Goal: Transaction & Acquisition: Purchase product/service

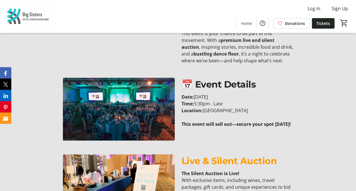
scroll to position [362, 0]
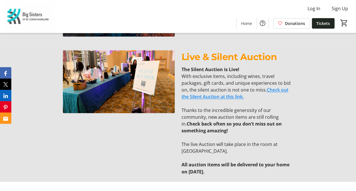
click at [210, 96] on link "Check out the Silent Auction at this link." at bounding box center [235, 93] width 107 height 13
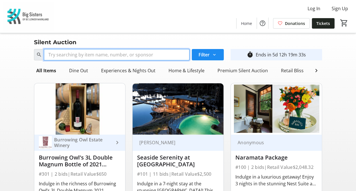
click at [111, 56] on input "Search" at bounding box center [117, 54] width 146 height 11
paste input "Painted Boat"
type input "Painted Boat"
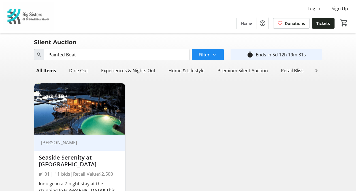
click at [99, 99] on img at bounding box center [79, 108] width 91 height 51
click at [69, 165] on div "Seaside Serenity at [GEOGRAPHIC_DATA]" at bounding box center [80, 161] width 82 height 14
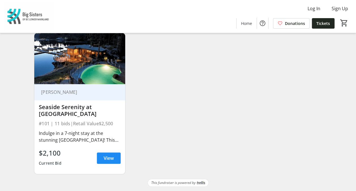
scroll to position [54, 0]
click at [109, 162] on span at bounding box center [109, 158] width 24 height 14
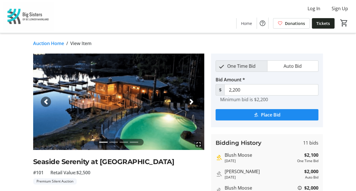
drag, startPoint x: 126, startPoint y: 83, endPoint x: 105, endPoint y: 104, distance: 30.3
click at [105, 104] on img at bounding box center [118, 102] width 171 height 96
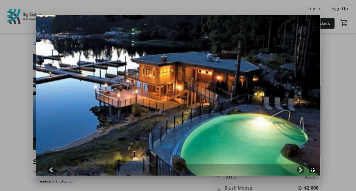
click at [339, 126] on div at bounding box center [178, 95] width 356 height 191
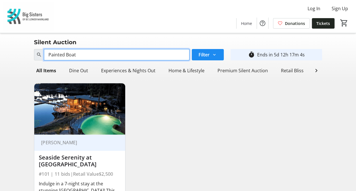
click at [150, 60] on input "Painted Boat" at bounding box center [117, 54] width 146 height 11
click at [150, 57] on input "Painted Boat" at bounding box center [117, 54] width 146 height 11
paste input "[GEOGRAPHIC_DATA]"
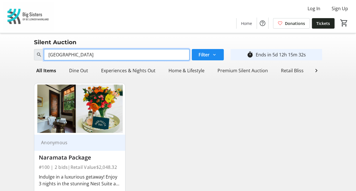
drag, startPoint x: 138, startPoint y: 52, endPoint x: 0, endPoint y: 46, distance: 137.9
click at [0, 46] on html "Log In Sign Up Home Donations Tickets 0 Home Donations Tickets Silent Auction S…" at bounding box center [178, 117] width 356 height 235
paste input "Canucks Night Out Package"
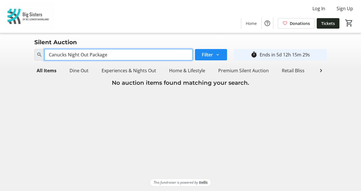
drag, startPoint x: 116, startPoint y: 52, endPoint x: 67, endPoint y: 57, distance: 49.9
click at [67, 57] on input "Canucks Night Out Package" at bounding box center [118, 54] width 148 height 11
type input "Canucks"
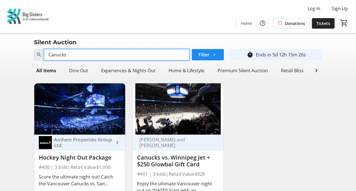
scroll to position [54, 0]
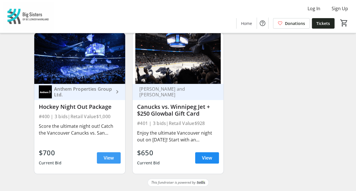
click at [101, 157] on span at bounding box center [109, 158] width 24 height 14
